Goal: Find specific page/section: Find specific page/section

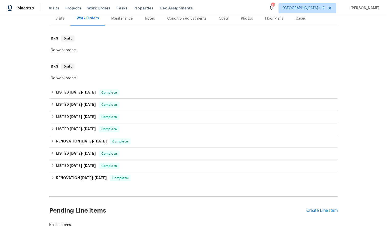
scroll to position [66, 0]
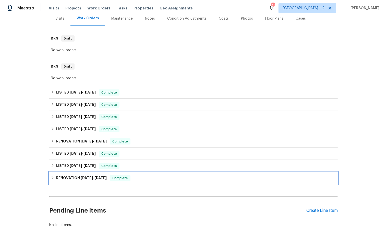
click at [55, 178] on div "RENOVATION 2/11/22 - 3/4/22 Complete" at bounding box center [193, 178] width 285 height 6
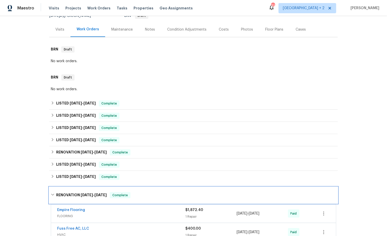
scroll to position [30, 0]
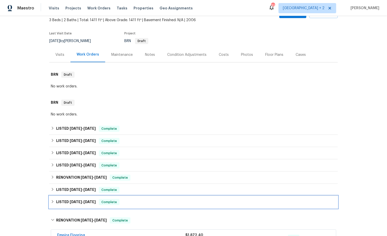
click at [52, 200] on icon at bounding box center [53, 202] width 4 height 4
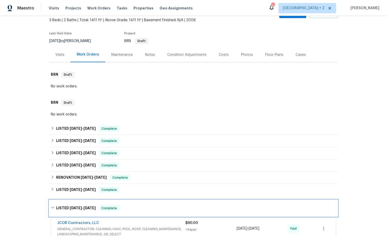
click at [53, 205] on div "LISTED 3/9/22 - 3/9/22 Complete" at bounding box center [193, 208] width 285 height 6
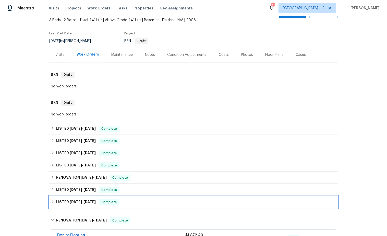
click at [53, 205] on div "LISTED 3/9/22 - 3/9/22 Complete" at bounding box center [193, 202] width 285 height 6
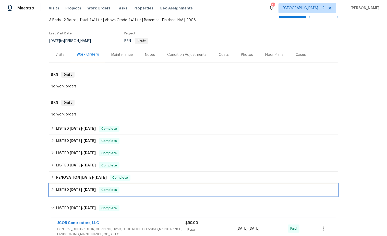
click at [54, 187] on div "LISTED 3/22/22 - 12/16/22 Complete" at bounding box center [193, 190] width 285 height 6
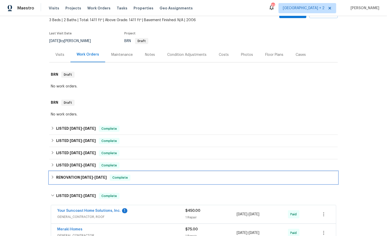
click at [53, 178] on icon at bounding box center [53, 177] width 2 height 3
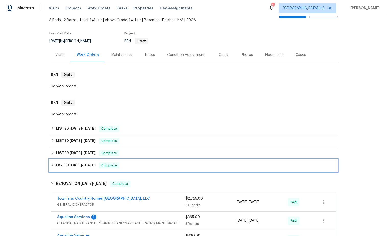
click at [52, 165] on icon at bounding box center [53, 165] width 4 height 4
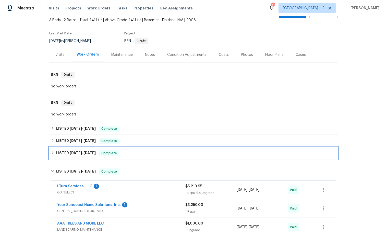
click at [53, 153] on icon at bounding box center [53, 153] width 4 height 4
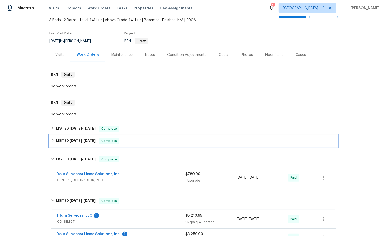
click at [53, 139] on icon at bounding box center [53, 141] width 4 height 4
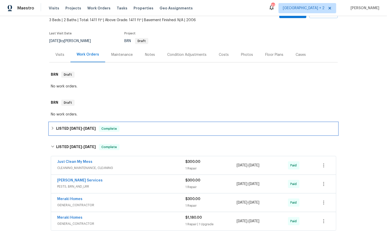
click at [52, 130] on icon at bounding box center [53, 128] width 4 height 4
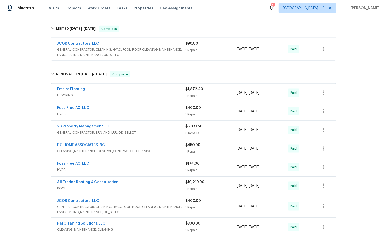
scroll to position [547, 0]
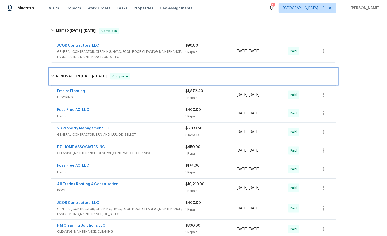
click at [54, 74] on icon at bounding box center [53, 76] width 4 height 4
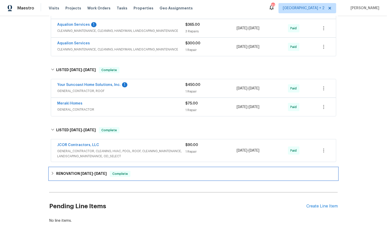
scroll to position [447, 0]
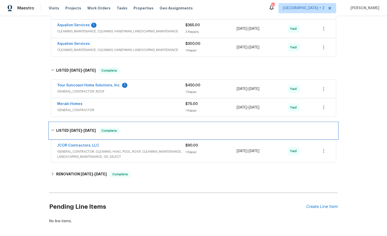
click at [55, 128] on div "LISTED 3/9/22 - 3/9/22 Complete" at bounding box center [193, 131] width 285 height 6
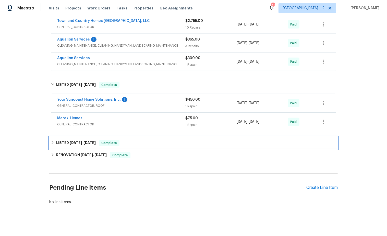
scroll to position [432, 0]
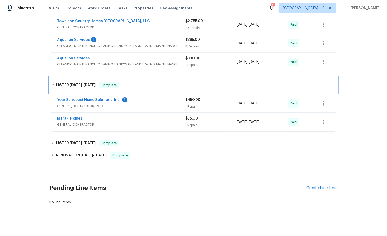
click at [51, 83] on icon at bounding box center [53, 85] width 4 height 4
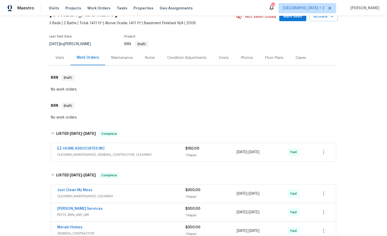
scroll to position [0, 0]
